Goal: Use online tool/utility

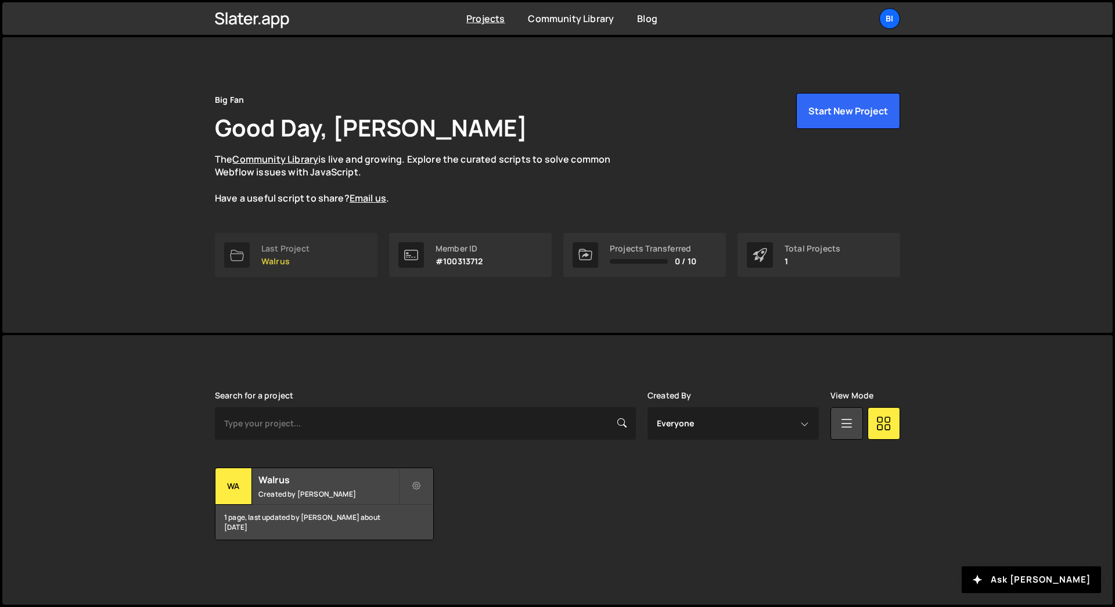
click at [338, 238] on link "Last Project Walrus" at bounding box center [296, 255] width 163 height 44
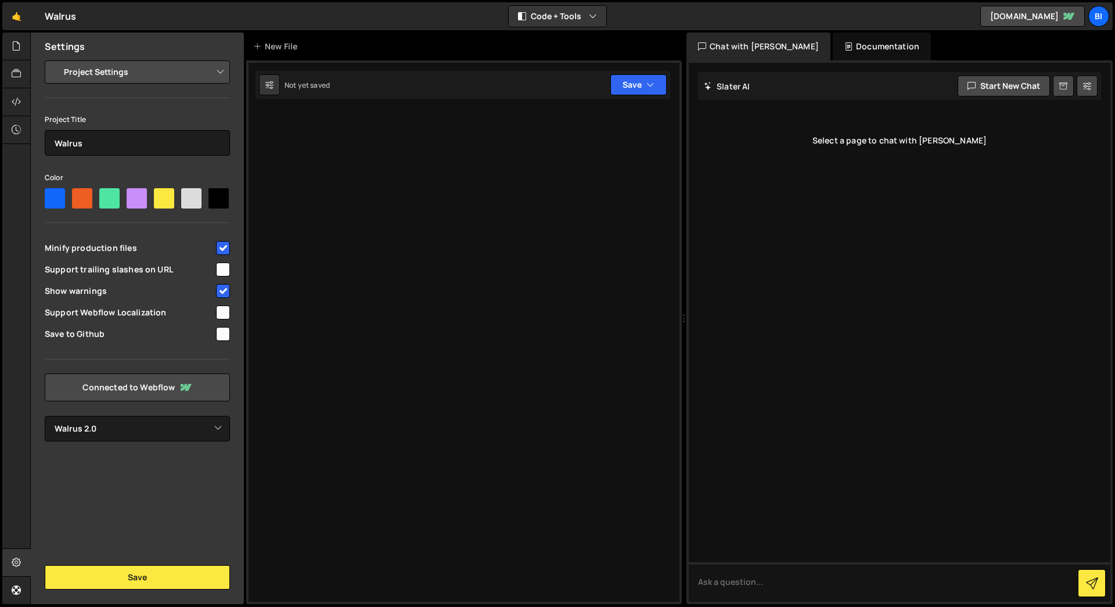
select select "6864f039b26f4afedada6bc5"
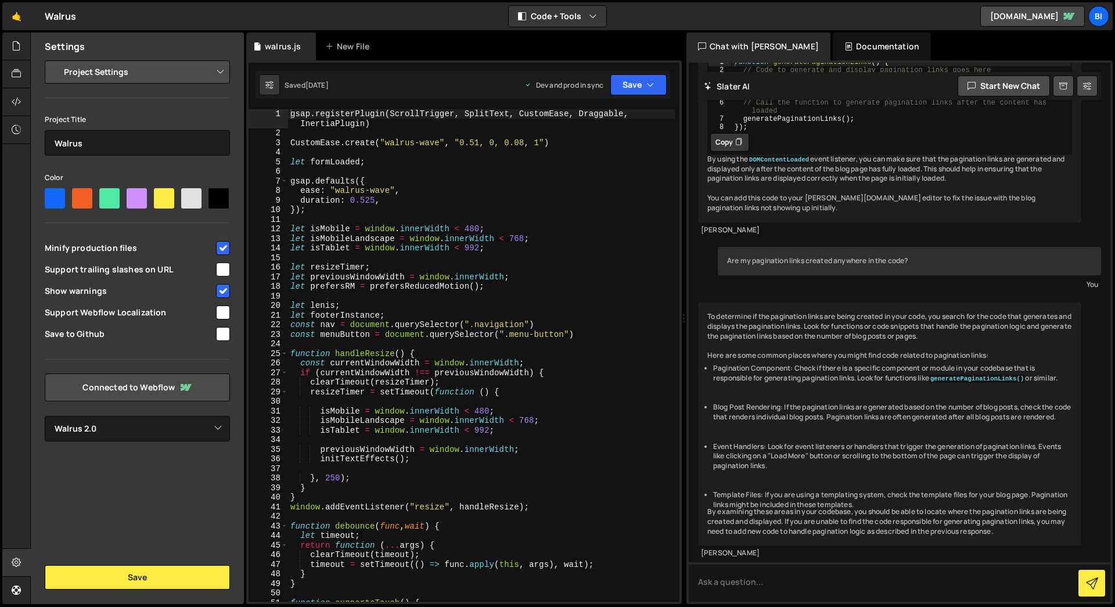
scroll to position [293, 0]
type textarea "gsap.defaults({"
click at [469, 181] on div "gsap . registerPlugin ( ScrollTrigger , SplitText , CustomEase , Draggable , In…" at bounding box center [481, 369] width 387 height 521
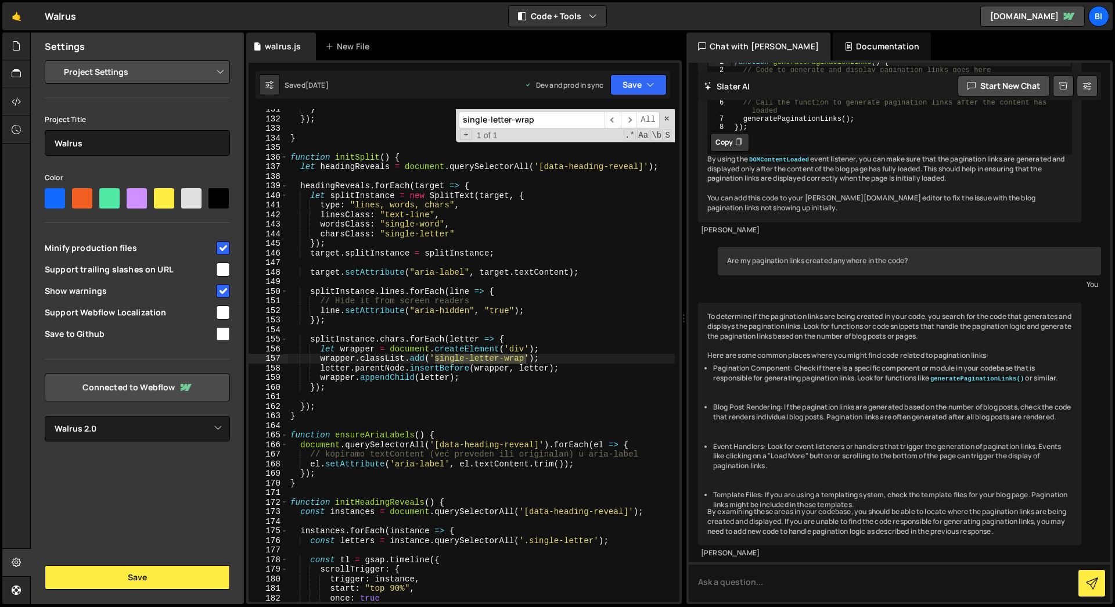
scroll to position [1096, 0]
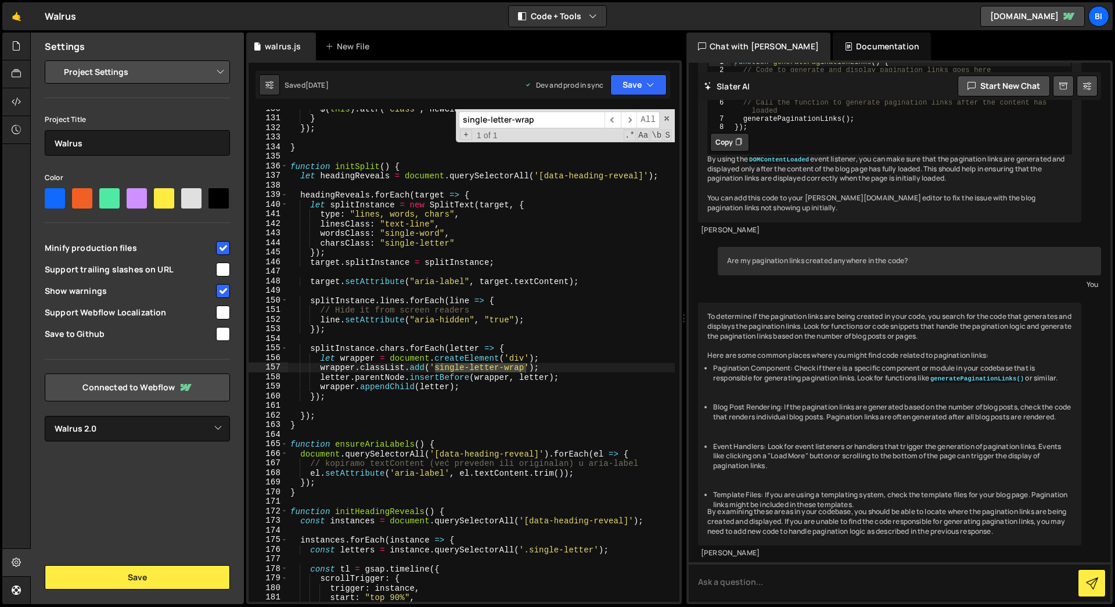
type input "single-letter-wrap"
